Goal: Information Seeking & Learning: Check status

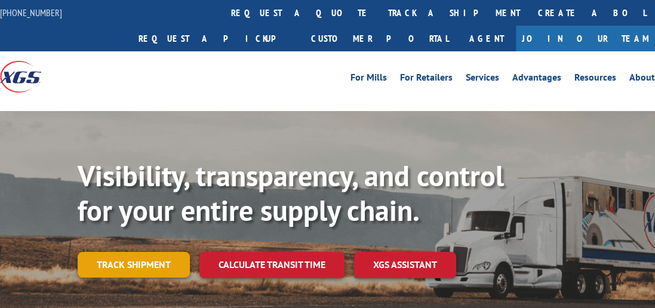
click at [139, 252] on link "Track shipment" at bounding box center [134, 264] width 112 height 25
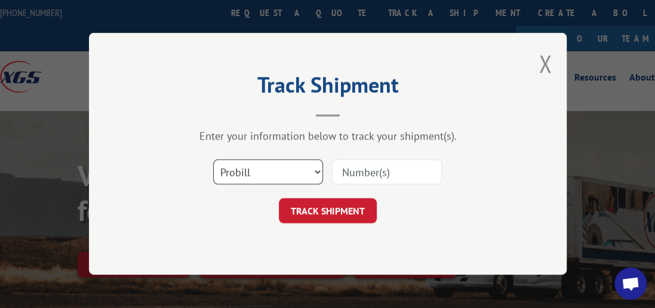
click at [318, 171] on select "Select category... Probill BOL PO" at bounding box center [268, 172] width 110 height 25
select select "bol"
click at [213, 160] on select "Select category... Probill BOL PO" at bounding box center [268, 172] width 110 height 25
click at [396, 172] on input at bounding box center [387, 172] width 110 height 25
type input "7073994"
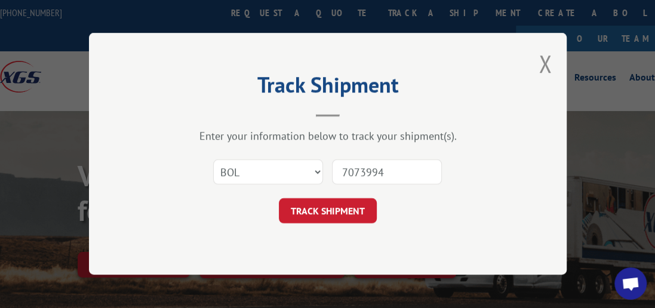
click at [339, 213] on button "TRACK SHIPMENT" at bounding box center [328, 211] width 98 height 25
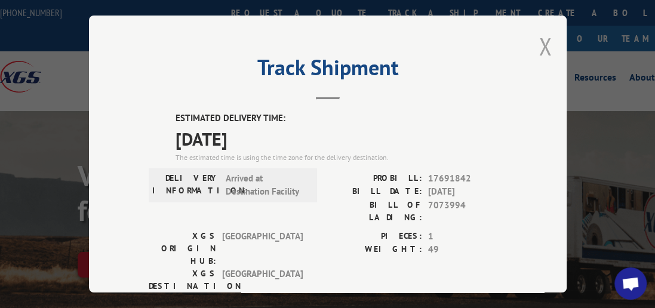
click at [539, 41] on button "Close modal" at bounding box center [545, 46] width 13 height 32
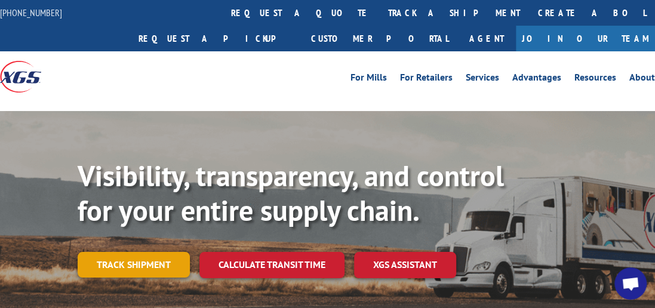
click at [146, 252] on link "Track shipment" at bounding box center [134, 264] width 112 height 25
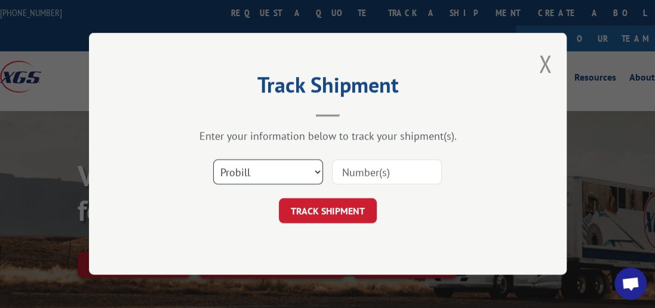
drag, startPoint x: 314, startPoint y: 171, endPoint x: 290, endPoint y: 182, distance: 26.0
click at [315, 171] on select "Select category... Probill BOL PO" at bounding box center [268, 172] width 110 height 25
select select "bol"
click at [213, 160] on select "Select category... Probill BOL PO" at bounding box center [268, 172] width 110 height 25
click at [379, 179] on input at bounding box center [387, 172] width 110 height 25
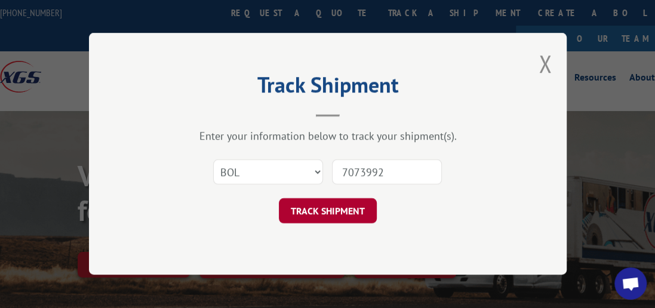
type input "7073992"
click at [351, 211] on button "TRACK SHIPMENT" at bounding box center [328, 211] width 98 height 25
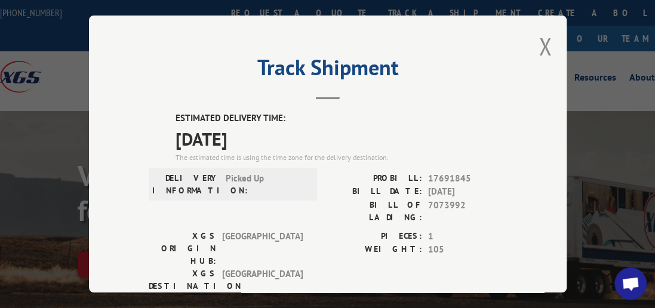
click at [541, 36] on button "Close modal" at bounding box center [545, 46] width 13 height 32
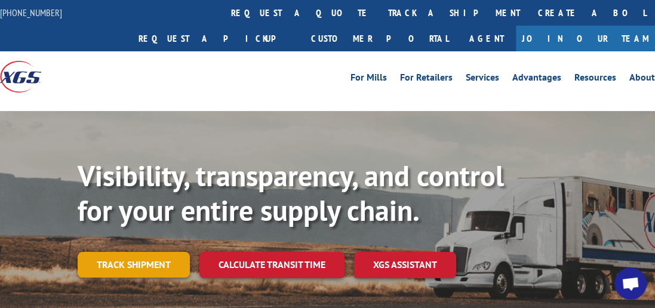
click at [155, 252] on link "Track shipment" at bounding box center [134, 264] width 112 height 25
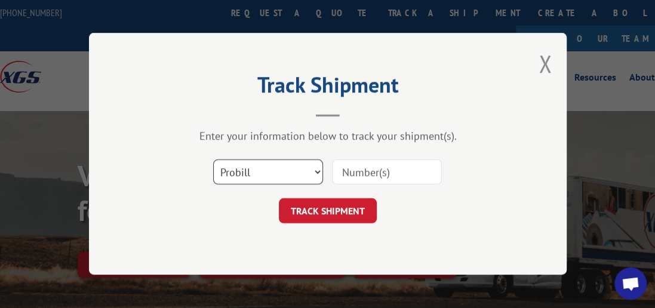
click at [321, 168] on select "Select category... Probill BOL PO" at bounding box center [268, 172] width 110 height 25
select select "bol"
click at [213, 160] on select "Select category... Probill BOL PO" at bounding box center [268, 172] width 110 height 25
click at [358, 167] on input at bounding box center [387, 172] width 110 height 25
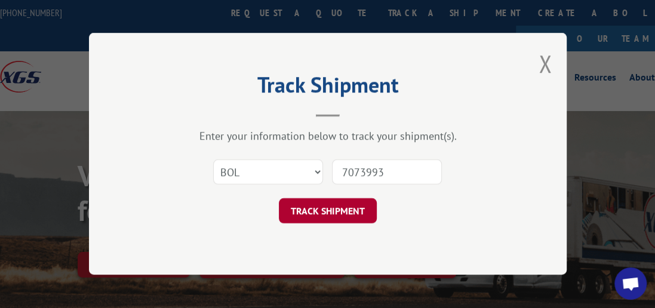
type input "7073993"
click at [309, 215] on button "TRACK SHIPMENT" at bounding box center [328, 211] width 98 height 25
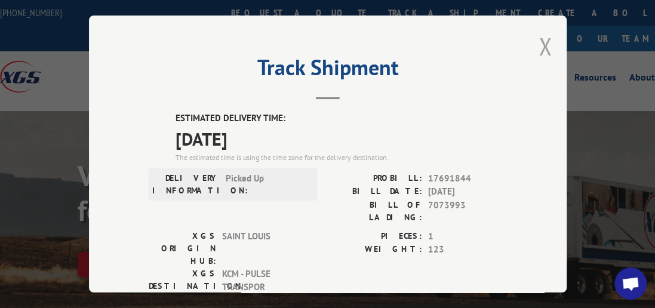
click at [542, 34] on button "Close modal" at bounding box center [545, 46] width 13 height 32
